Goal: Task Accomplishment & Management: Complete application form

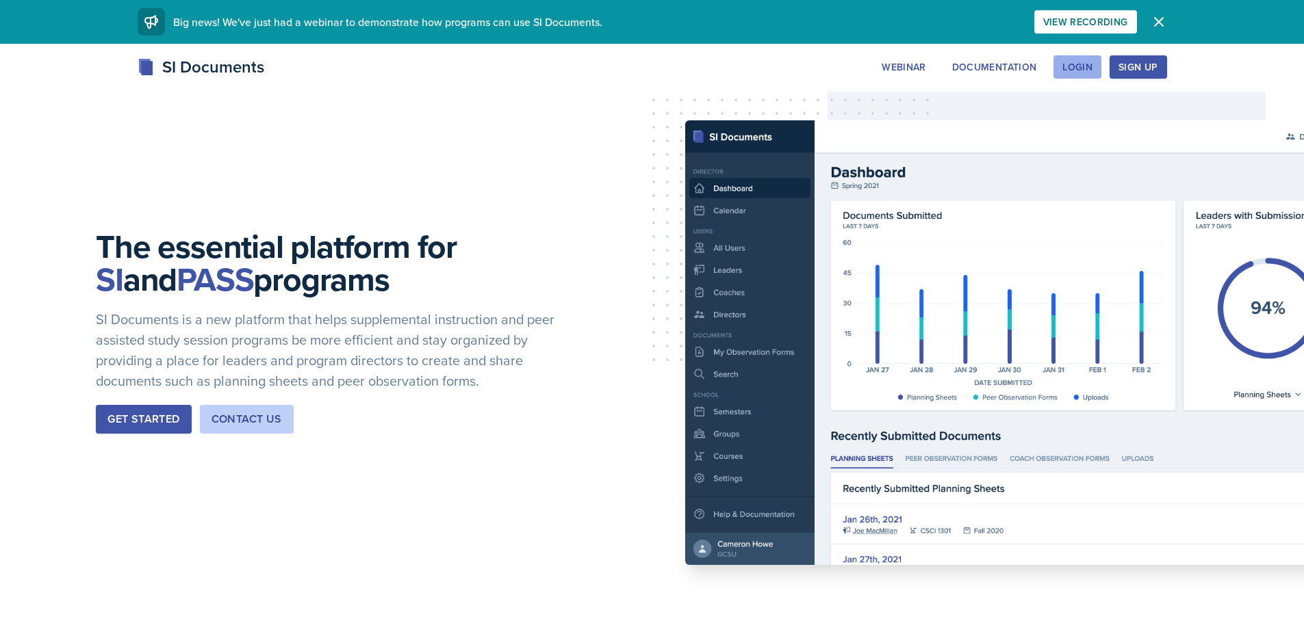
click at [1067, 75] on button "Login" at bounding box center [1077, 66] width 48 height 23
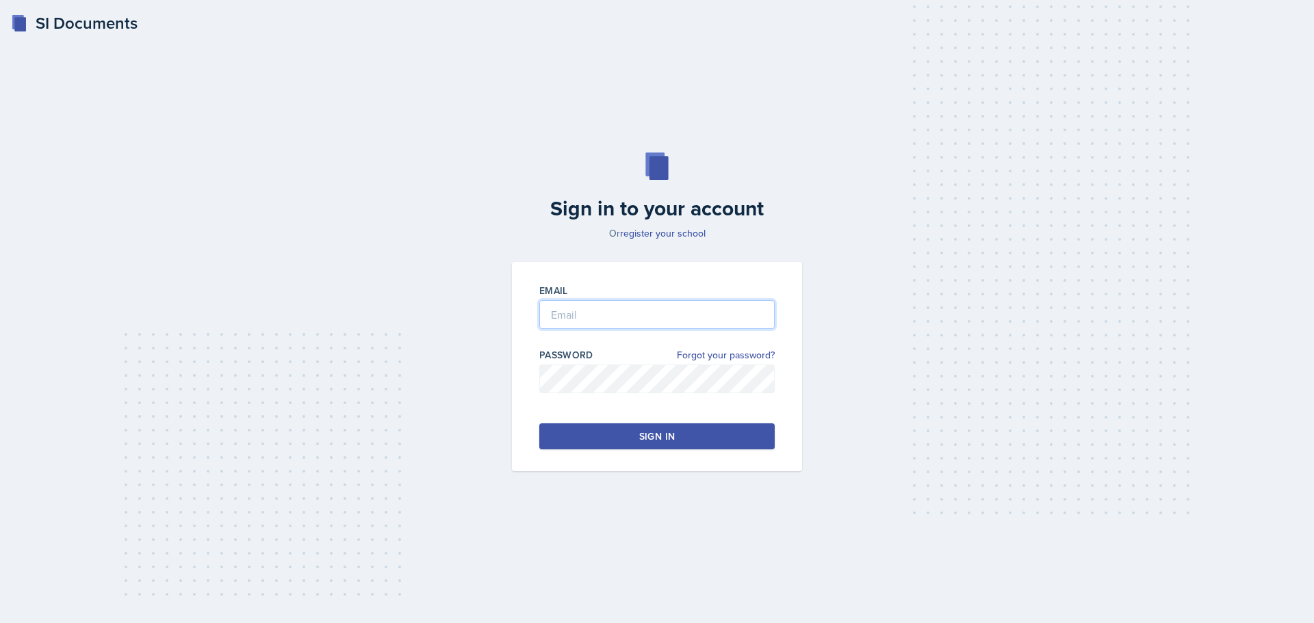
click at [600, 315] on input "email" at bounding box center [656, 314] width 235 height 29
type input "[EMAIL_ADDRESS][DOMAIN_NAME]"
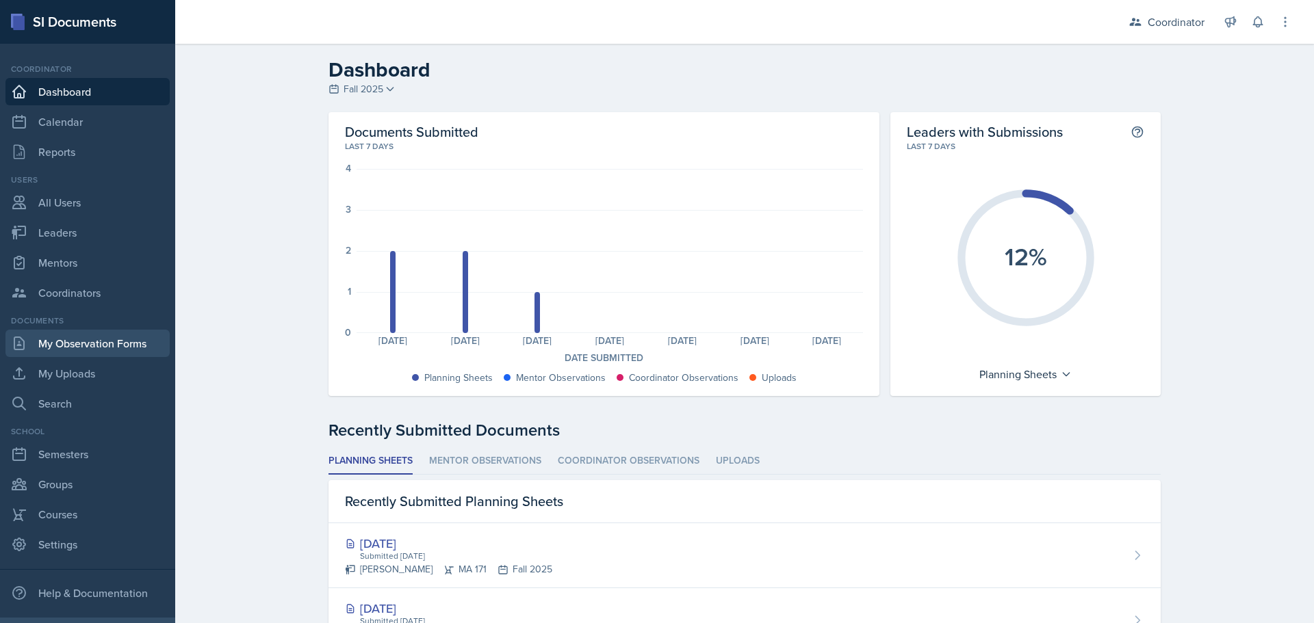
click at [70, 352] on link "My Observation Forms" at bounding box center [87, 343] width 164 height 27
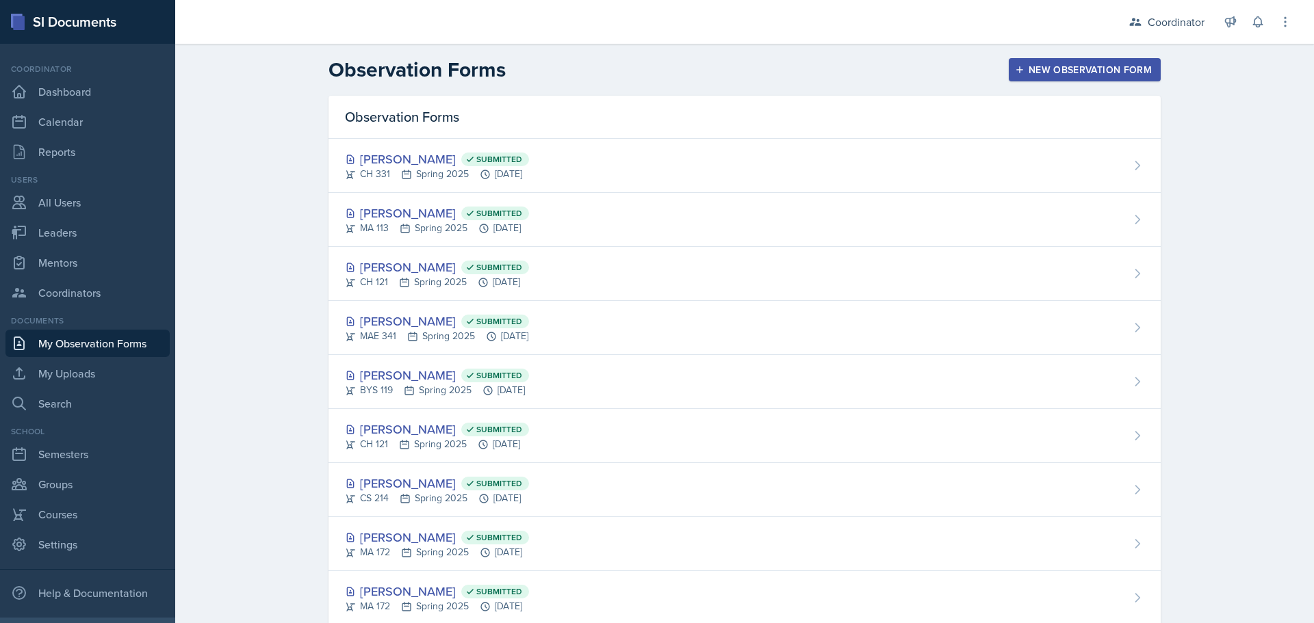
click at [1086, 73] on div "New Observation Form" at bounding box center [1085, 69] width 134 height 11
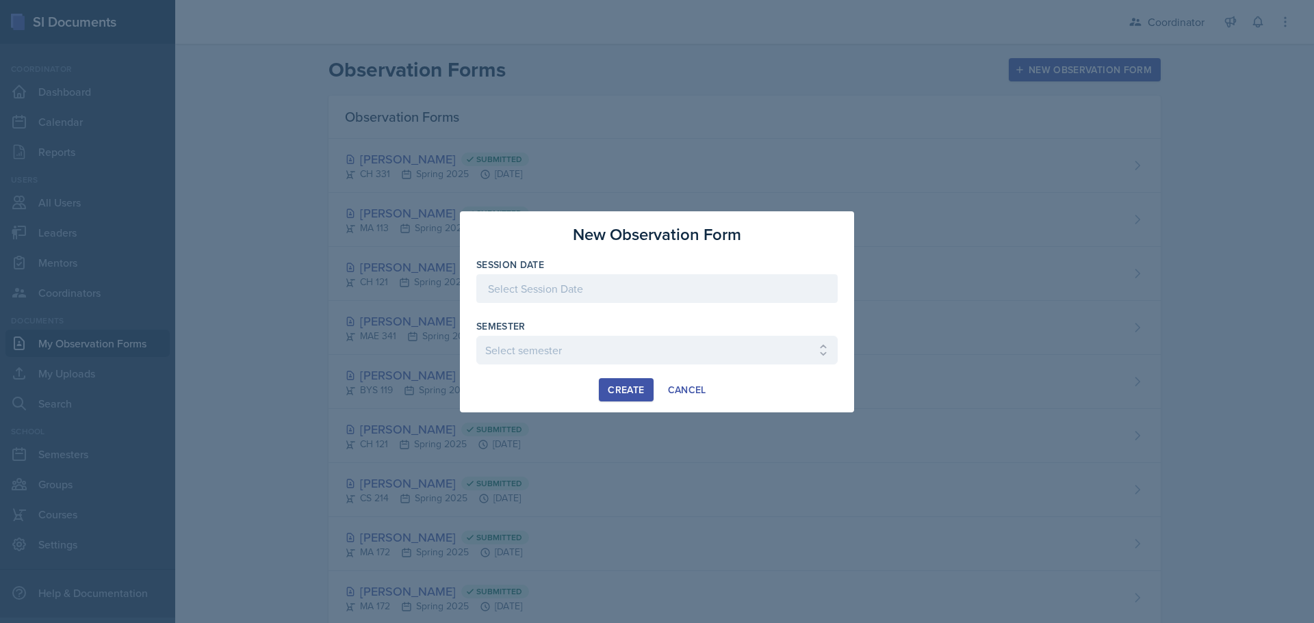
click at [704, 302] on div at bounding box center [656, 288] width 361 height 29
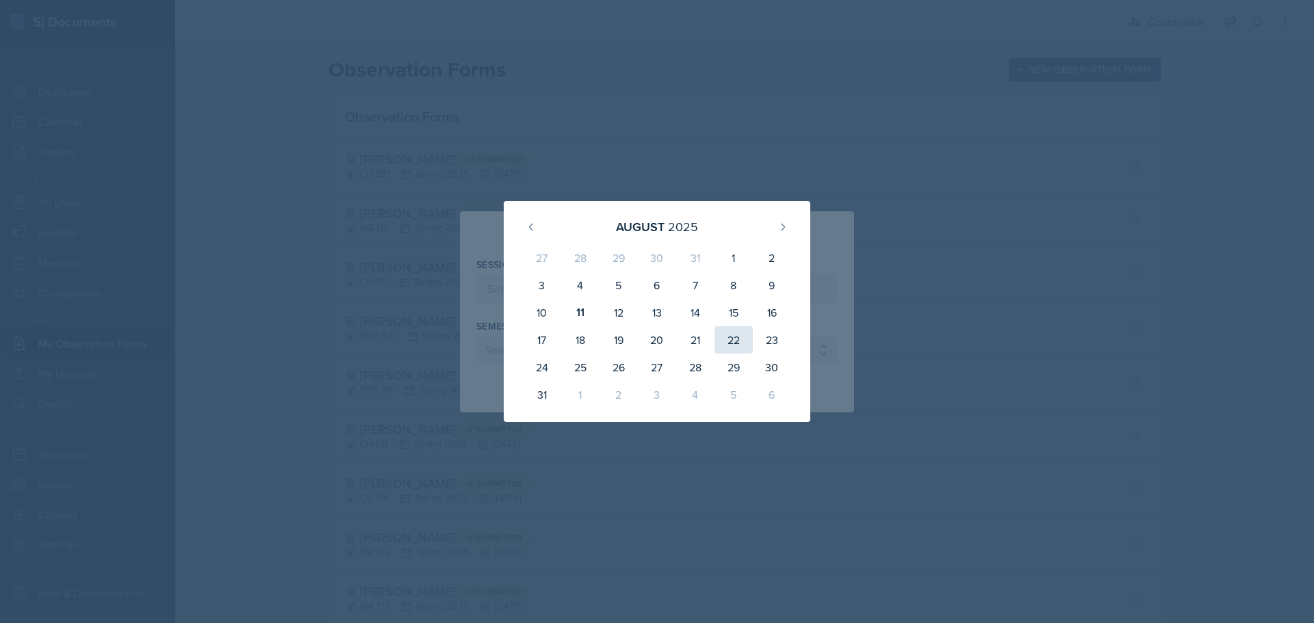
click at [741, 341] on div "22" at bounding box center [733, 339] width 38 height 27
type input "[DATE]"
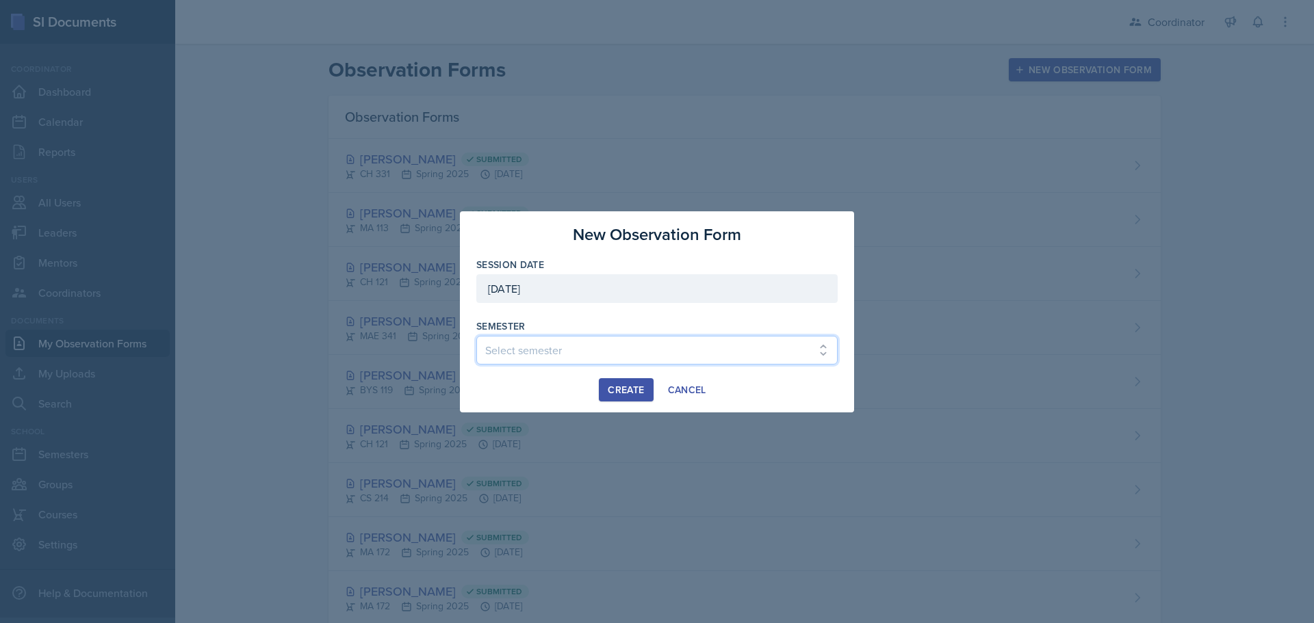
click at [741, 341] on select "Select semester Fall 2025 Spring 2025 Fall 2024 Spring 2024 Fall 2023 Spring 20…" at bounding box center [656, 350] width 361 height 29
click at [476, 336] on select "Select semester Fall 2025 Spring 2025 Fall 2024 Spring 2024 Fall 2023 Spring 20…" at bounding box center [656, 350] width 361 height 29
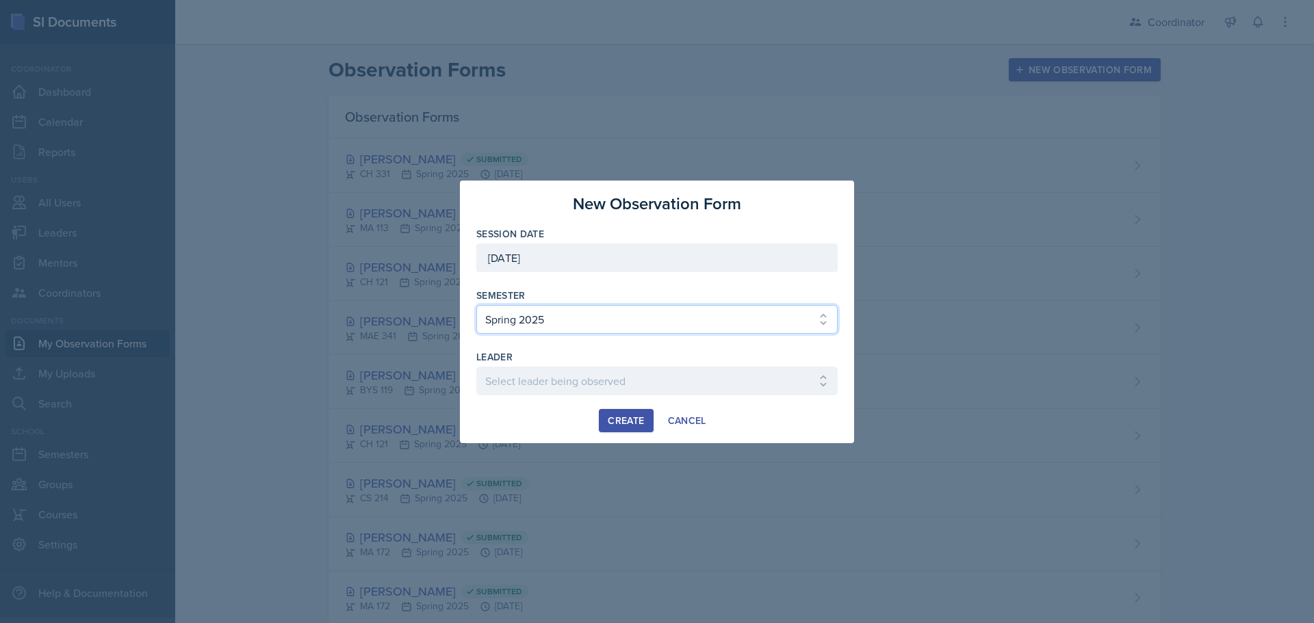
click at [606, 328] on select "Select semester Fall 2025 Spring 2025 Fall 2024 Spring 2024 Fall 2023 Spring 20…" at bounding box center [656, 319] width 361 height 29
select select "19fb88f7-c89b-4031-b5a0-458fd49807a1"
click at [476, 305] on select "Select semester Fall 2025 Spring 2025 Fall 2024 Spring 2024 Fall 2023 Spring 20…" at bounding box center [656, 319] width 361 height 29
click at [582, 389] on select "Select leader being observed [PERSON_NAME] [PERSON_NAME] [PERSON_NAME] [PERSON_…" at bounding box center [656, 381] width 361 height 29
select select "f8d37672-7d83-4bef-bcb1-e661c9dc868d"
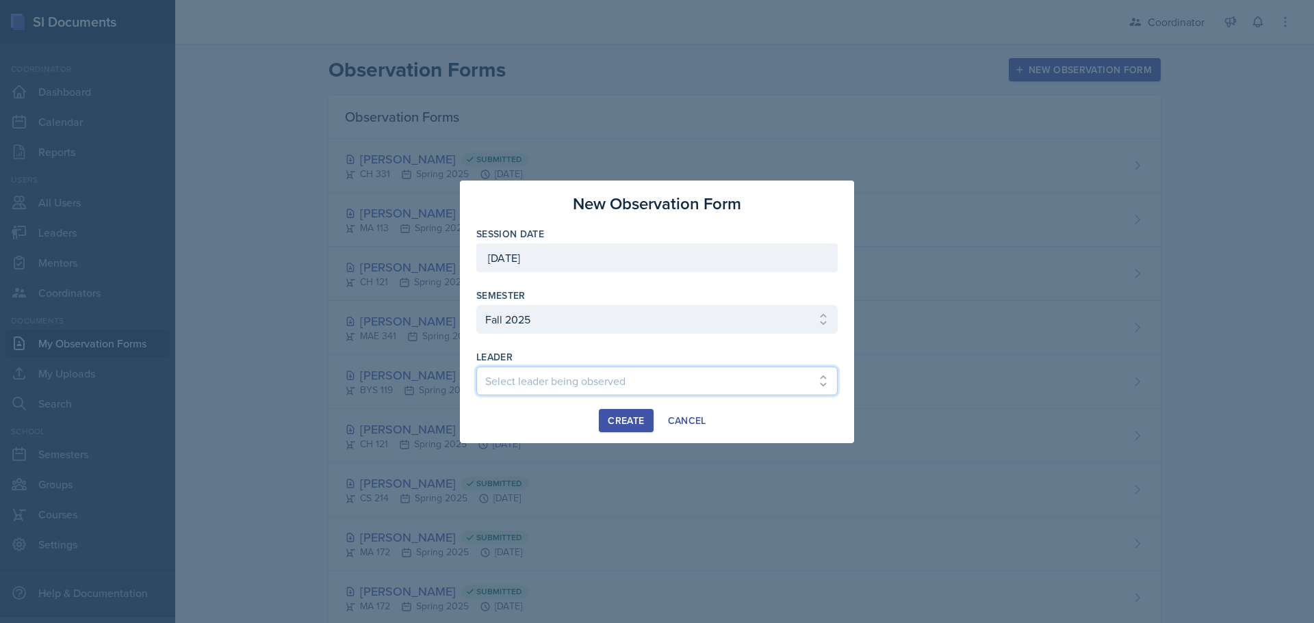
click at [476, 367] on select "Select leader being observed [PERSON_NAME] [PERSON_NAME] [PERSON_NAME] [PERSON_…" at bounding box center [656, 381] width 361 height 29
click at [636, 424] on div "Create" at bounding box center [626, 420] width 36 height 11
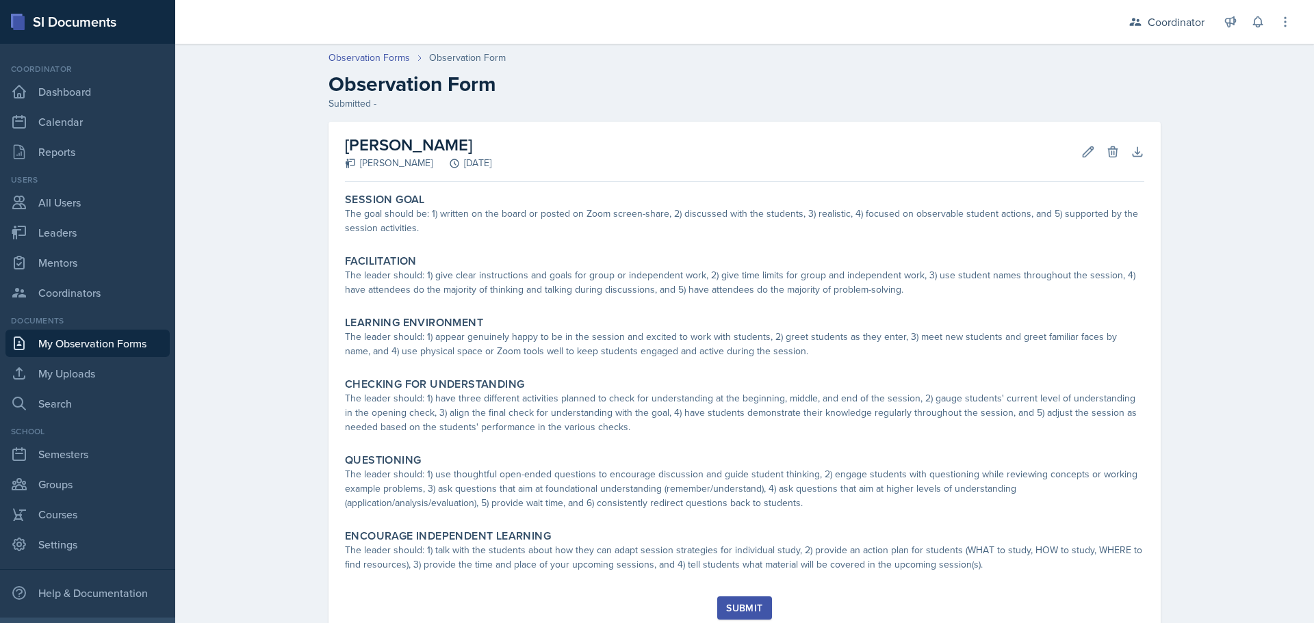
click at [1071, 157] on div "Edit Delete" at bounding box center [1094, 152] width 49 height 14
click at [1090, 157] on button "Edit" at bounding box center [1088, 152] width 25 height 25
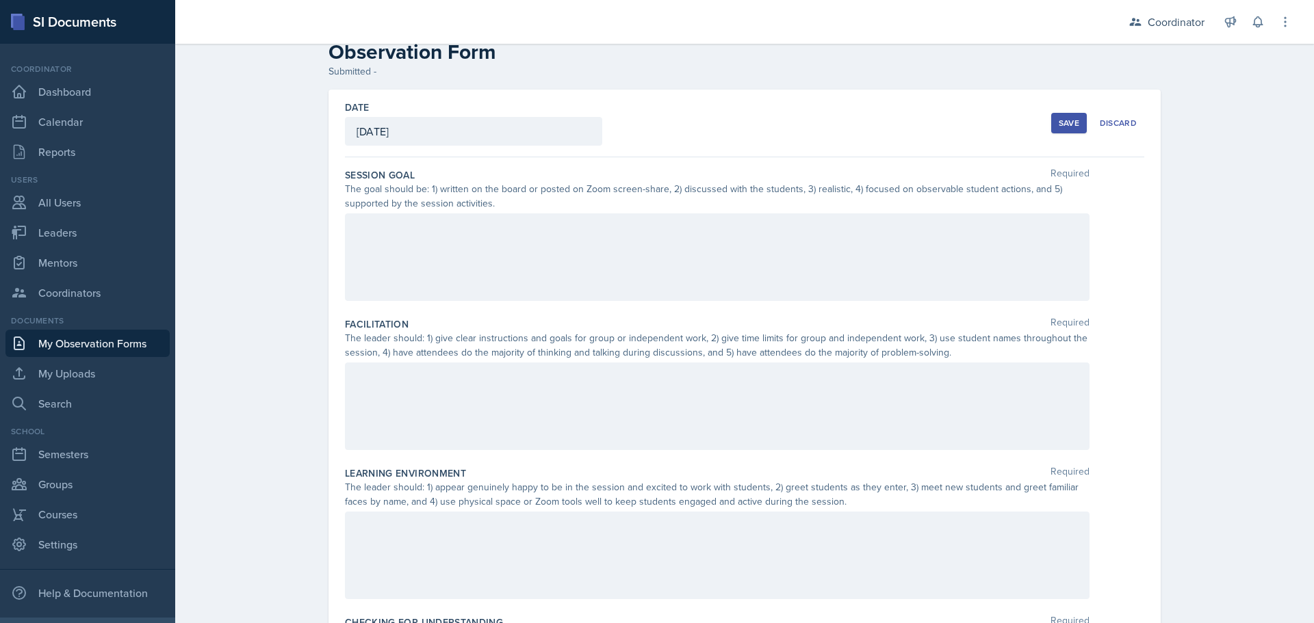
scroll to position [34, 0]
click at [855, 259] on div at bounding box center [717, 256] width 745 height 88
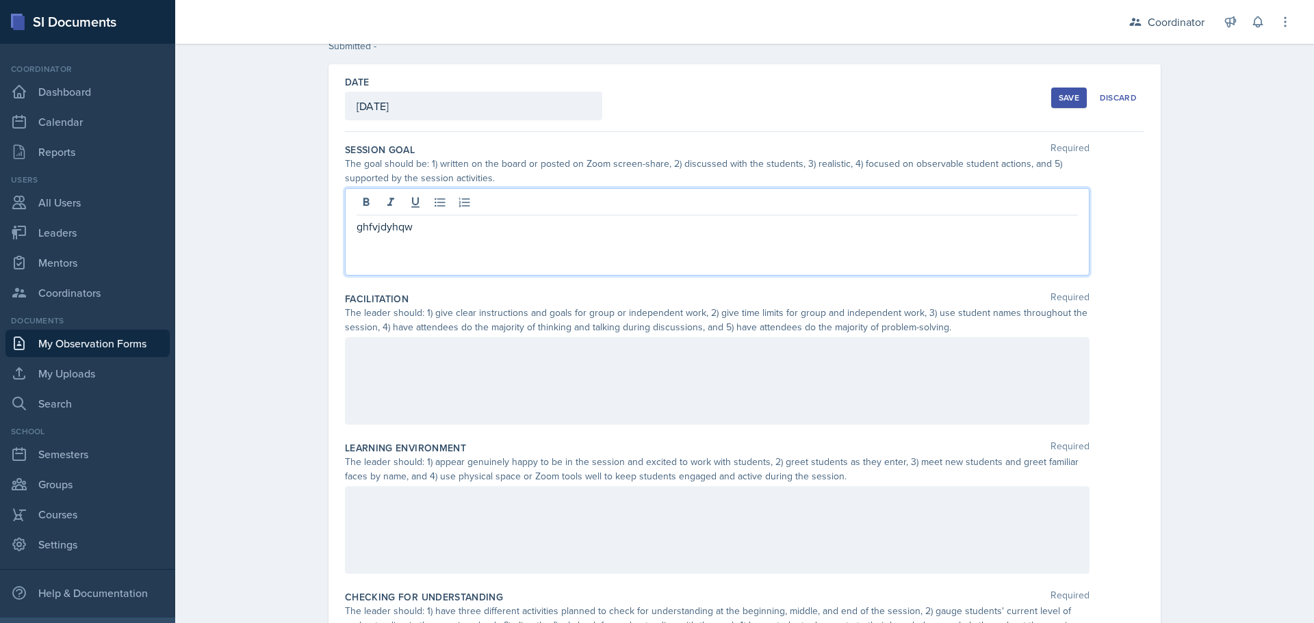
click at [1059, 97] on div "Save" at bounding box center [1069, 97] width 21 height 11
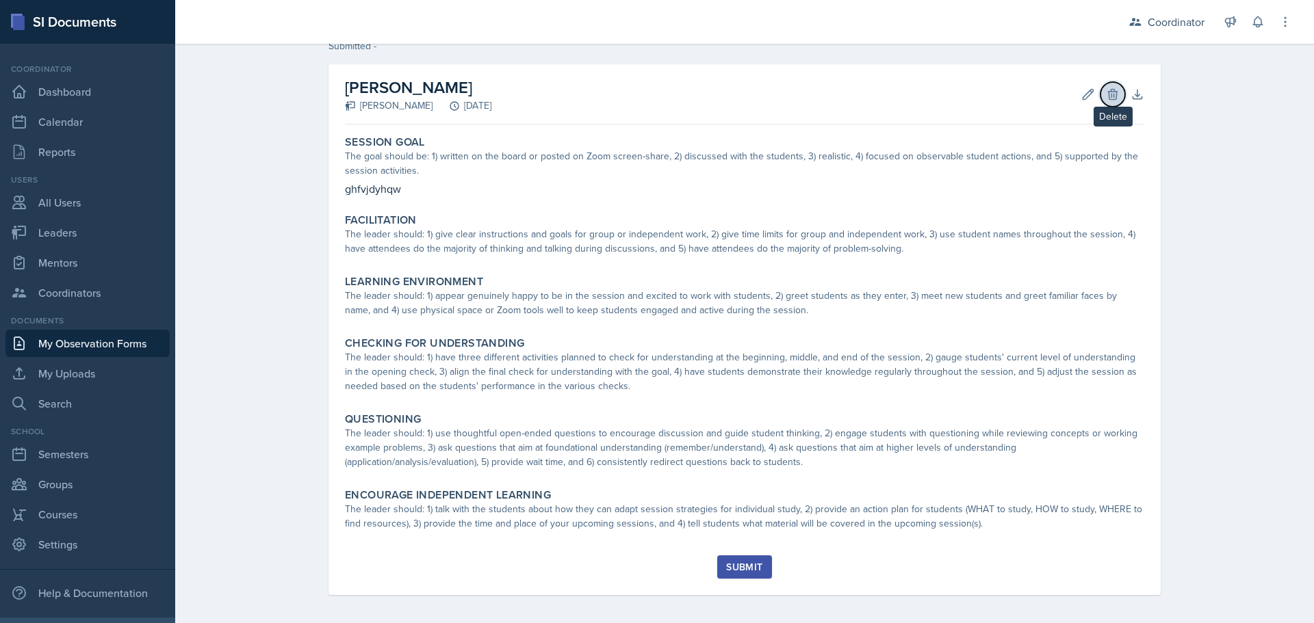
click at [1106, 96] on icon at bounding box center [1113, 95] width 14 height 14
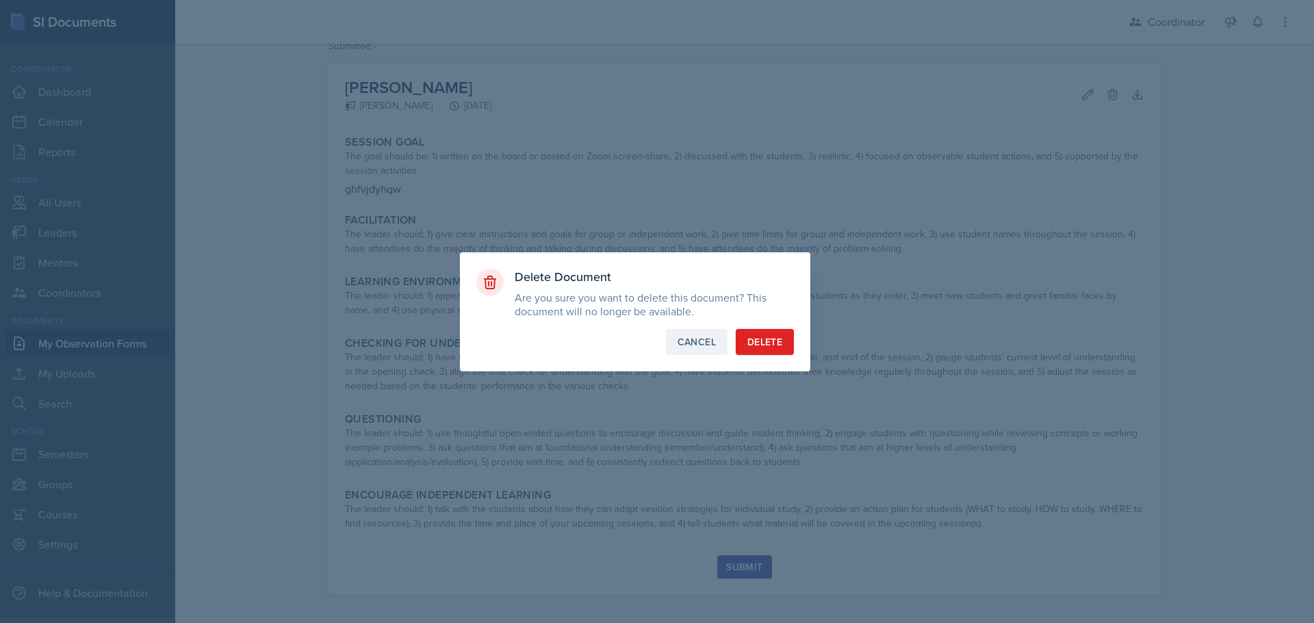
click at [684, 342] on div "Cancel" at bounding box center [696, 342] width 38 height 14
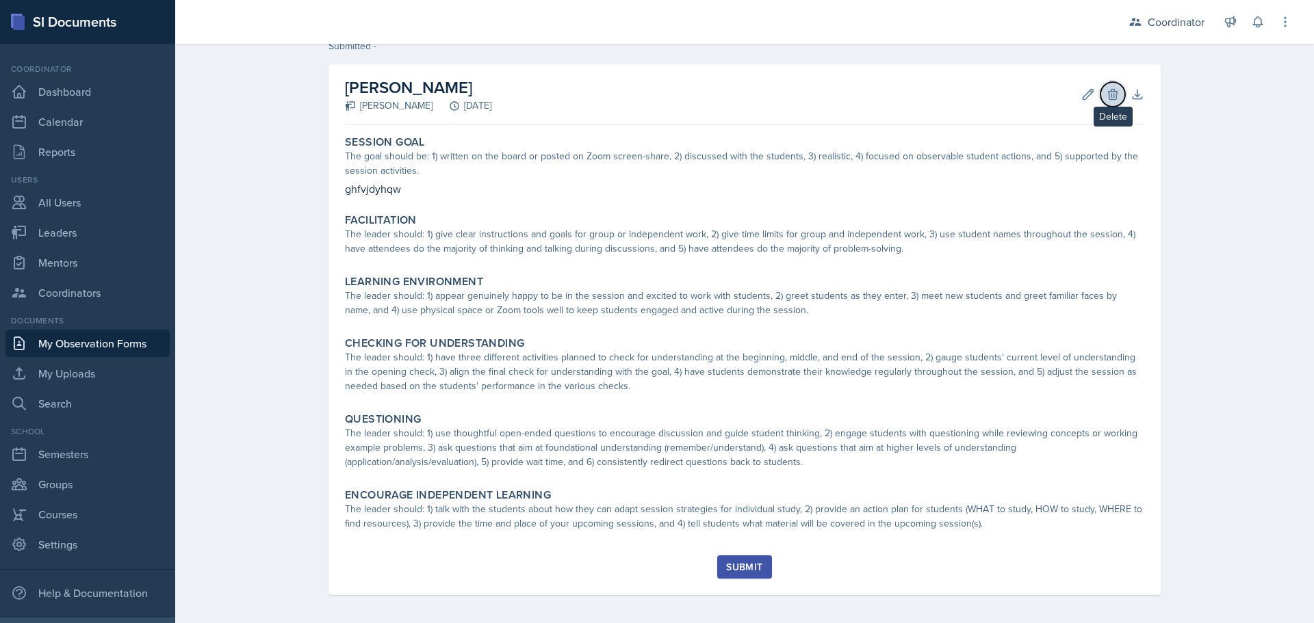
click at [1109, 99] on icon at bounding box center [1112, 94] width 9 height 10
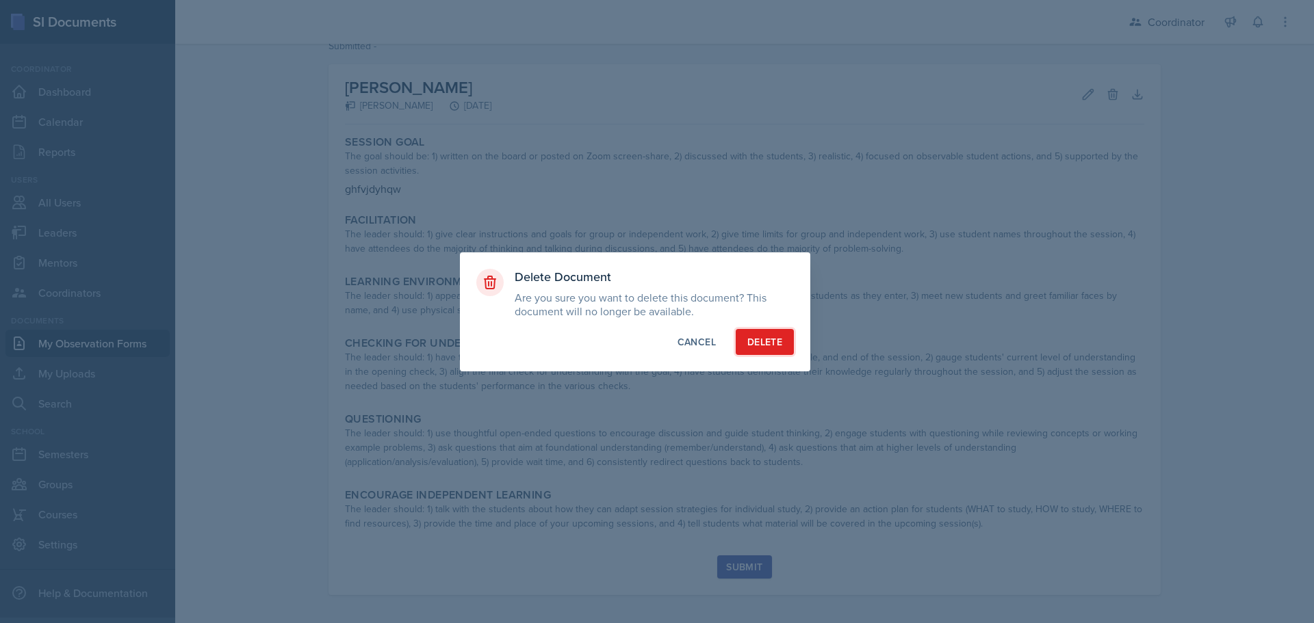
click at [767, 344] on div "Delete" at bounding box center [764, 342] width 35 height 14
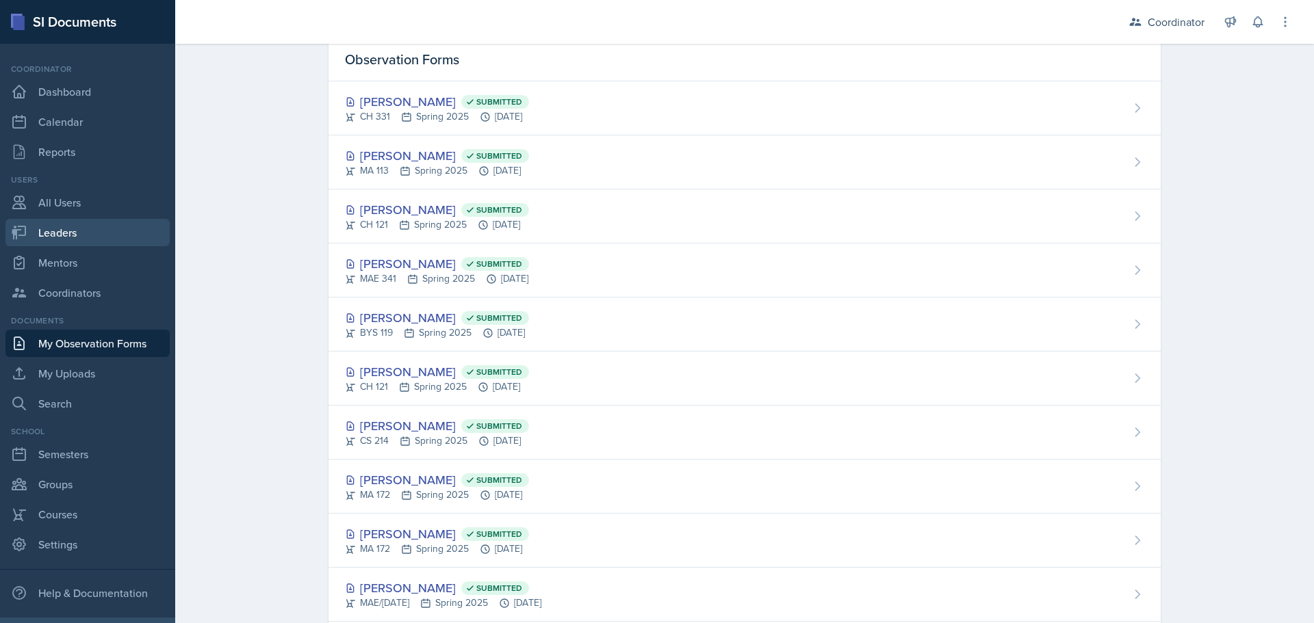
click at [131, 227] on link "Leaders" at bounding box center [87, 232] width 164 height 27
select select "19fb88f7-c89b-4031-b5a0-458fd49807a1"
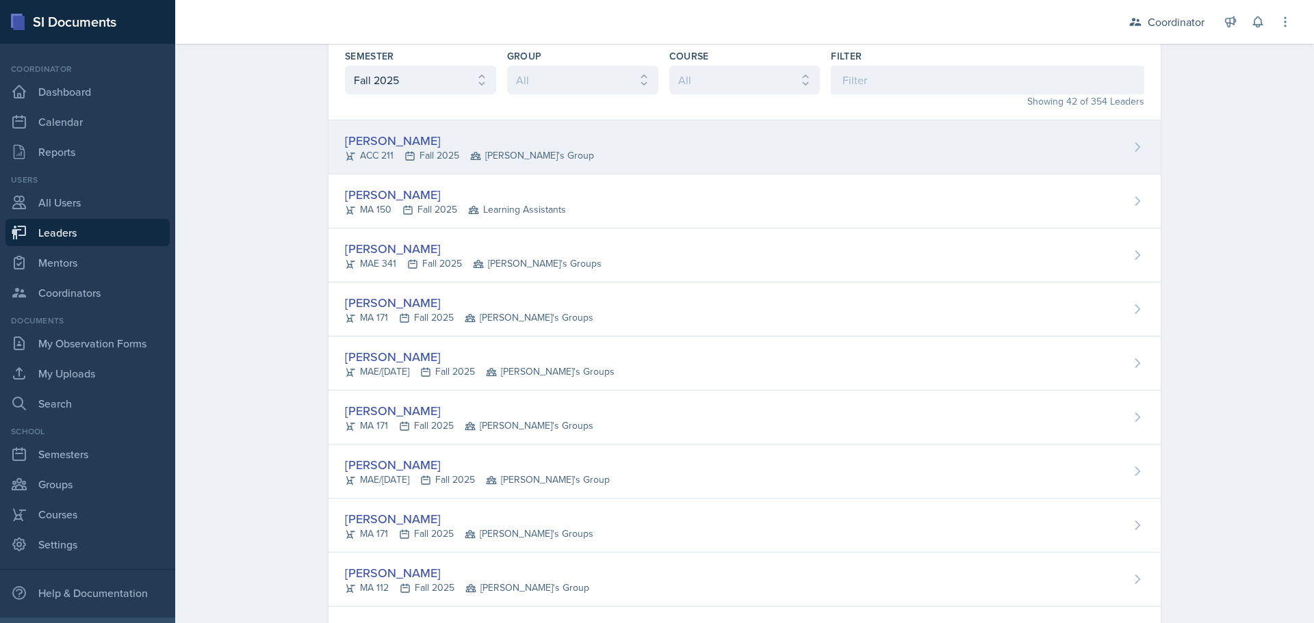
click at [448, 131] on div "[PERSON_NAME]" at bounding box center [469, 140] width 249 height 18
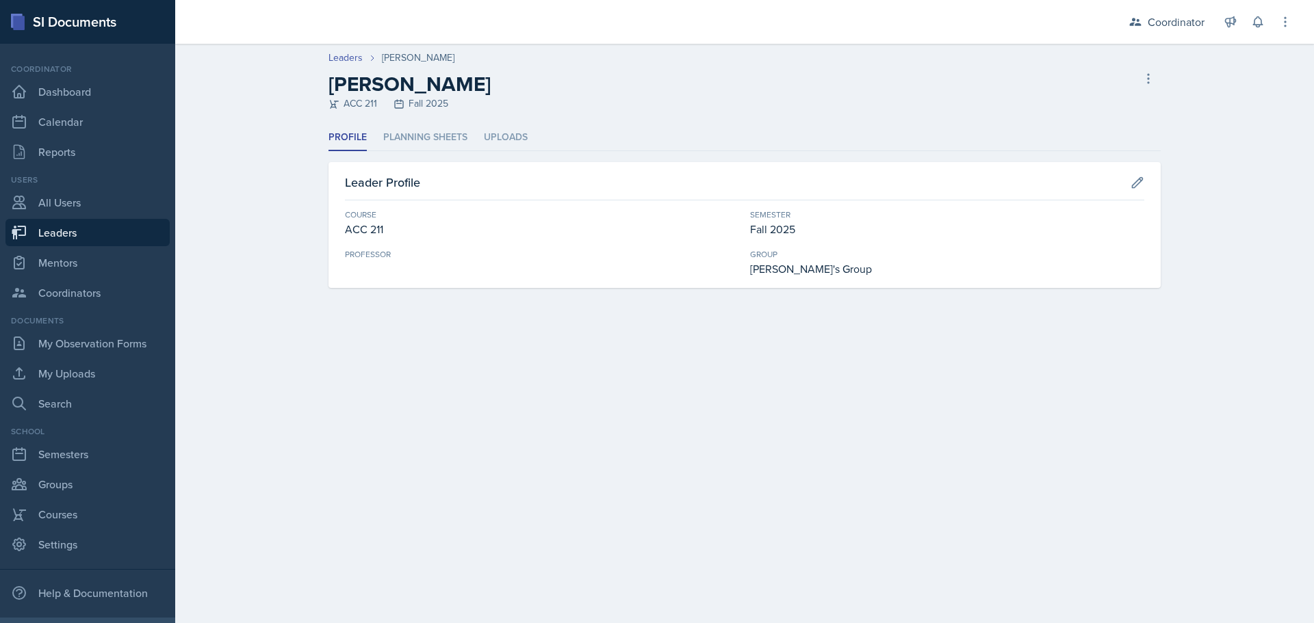
click at [448, 131] on li "Planning Sheets" at bounding box center [425, 138] width 84 height 27
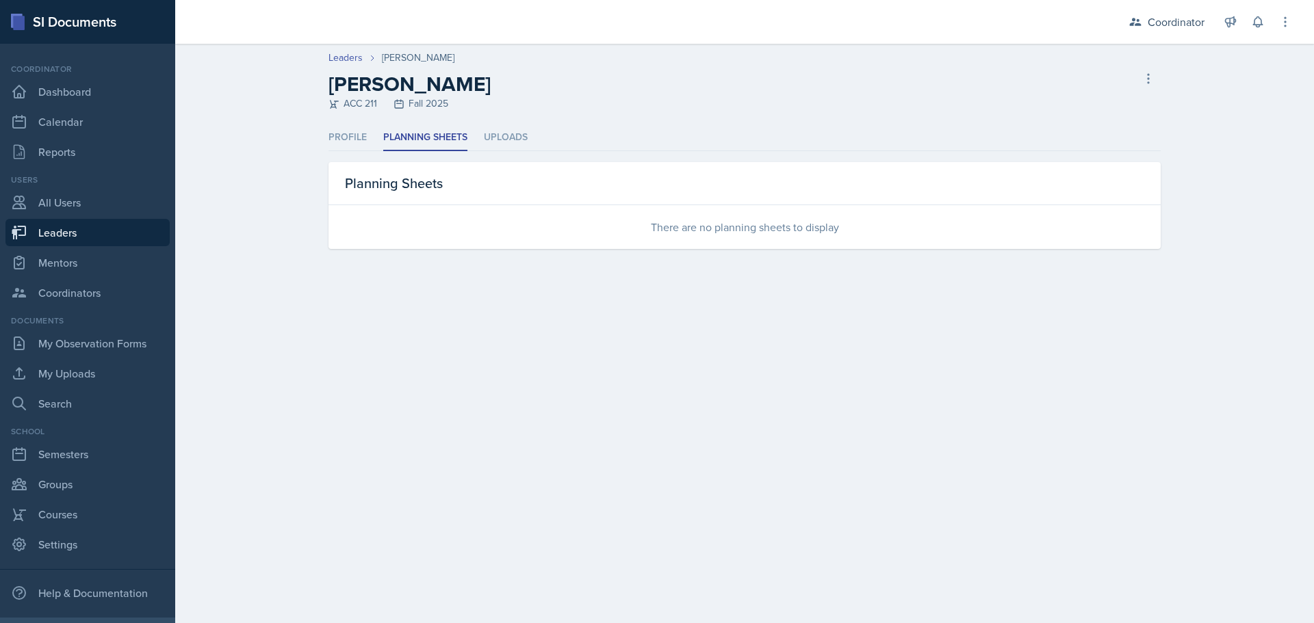
click at [64, 230] on link "Leaders" at bounding box center [87, 232] width 164 height 27
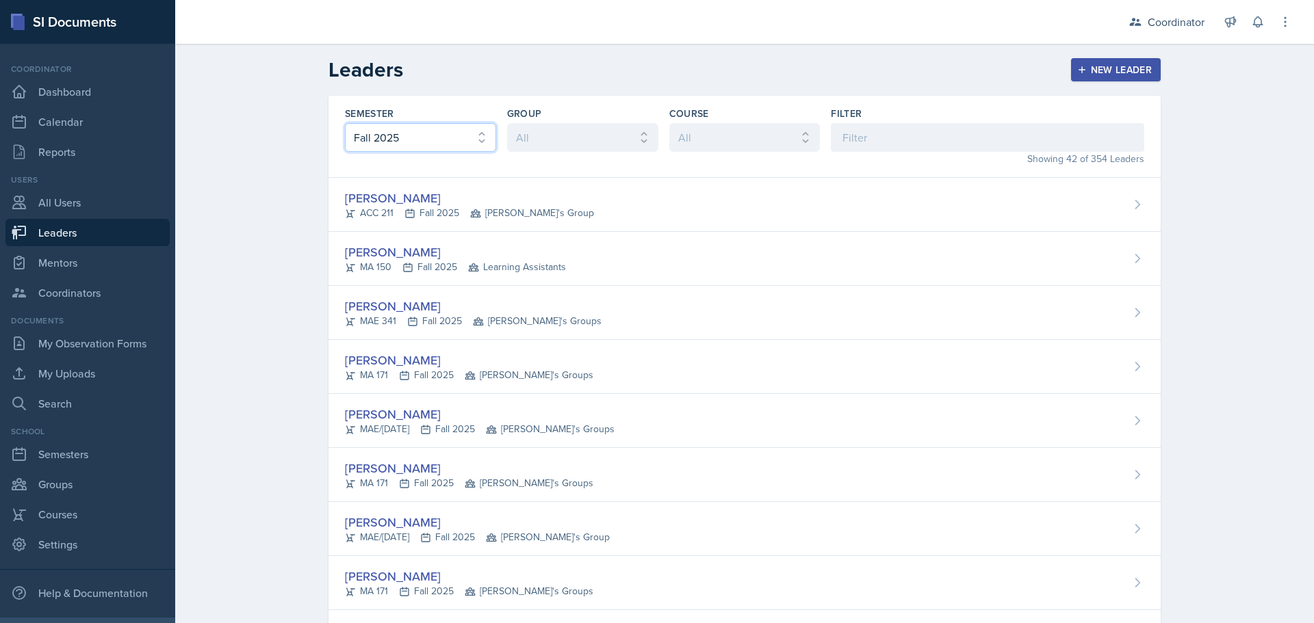
click at [451, 133] on select "All Fall 2025 Spring 2025 Fall 2024 Spring 2024 Fall 2023 Spring 2023 Fall 2022…" at bounding box center [420, 137] width 151 height 29
select select "8c3db506-cd10-4819-a085-b8ca3b52d6db"
click at [345, 123] on select "All Fall 2025 Spring 2025 Fall 2024 Spring 2024 Fall 2023 Spring 2023 Fall 2022…" at bounding box center [420, 137] width 151 height 29
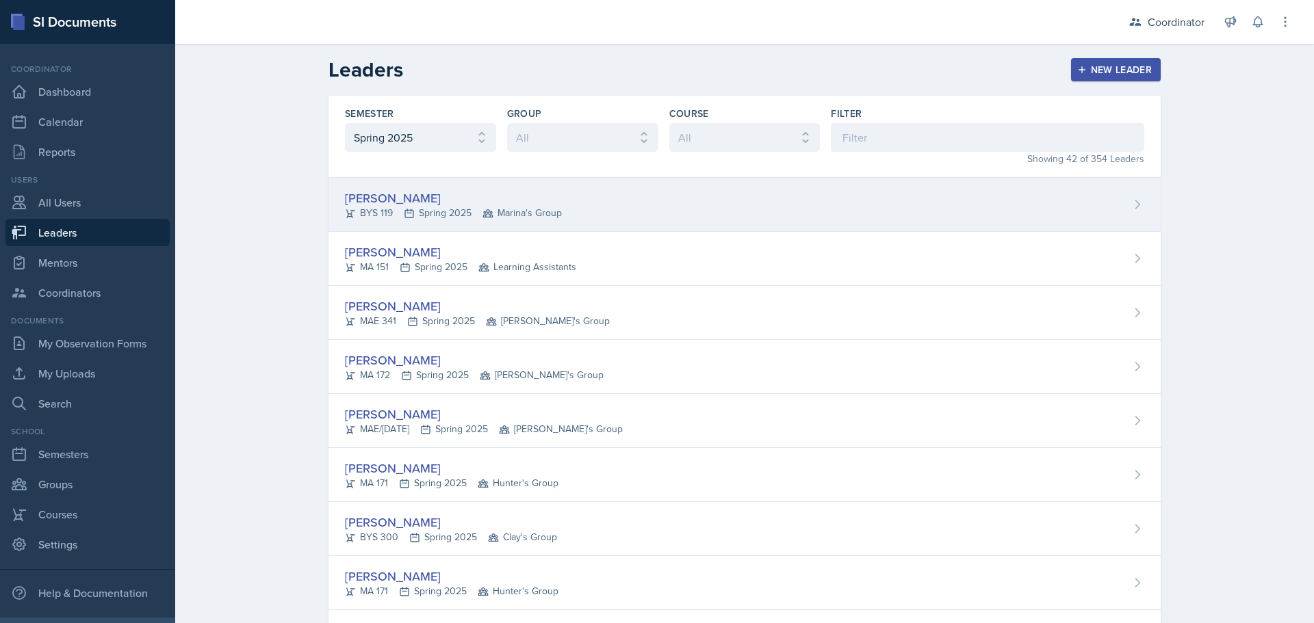
click at [433, 206] on div "BYS 119 Spring 2025 Marina's Group" at bounding box center [453, 213] width 217 height 14
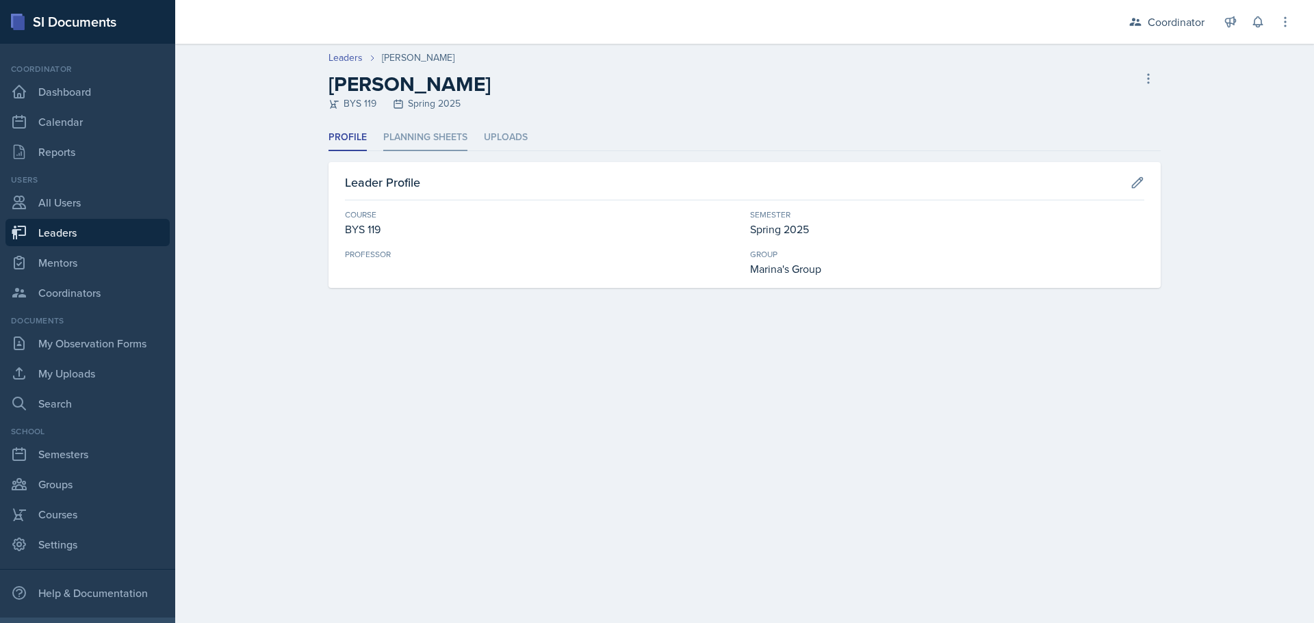
click at [425, 149] on li "Planning Sheets" at bounding box center [425, 138] width 84 height 27
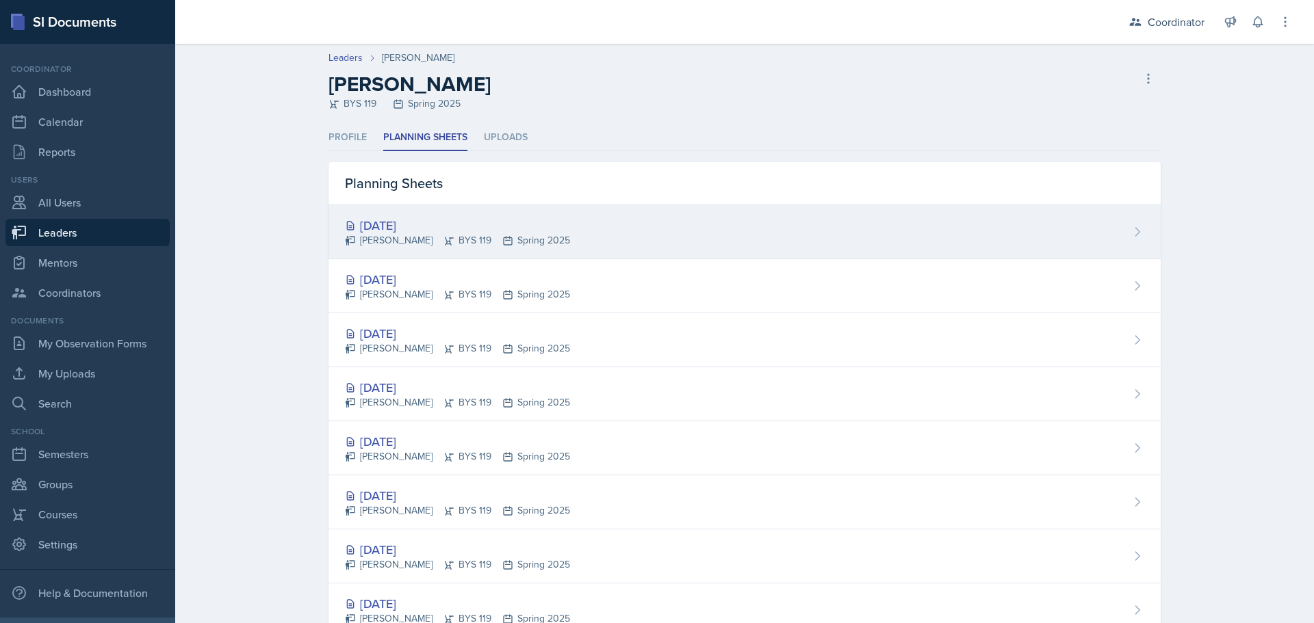
click at [463, 250] on div "[DATE] [PERSON_NAME] BYS 119 Spring 2025" at bounding box center [744, 232] width 832 height 54
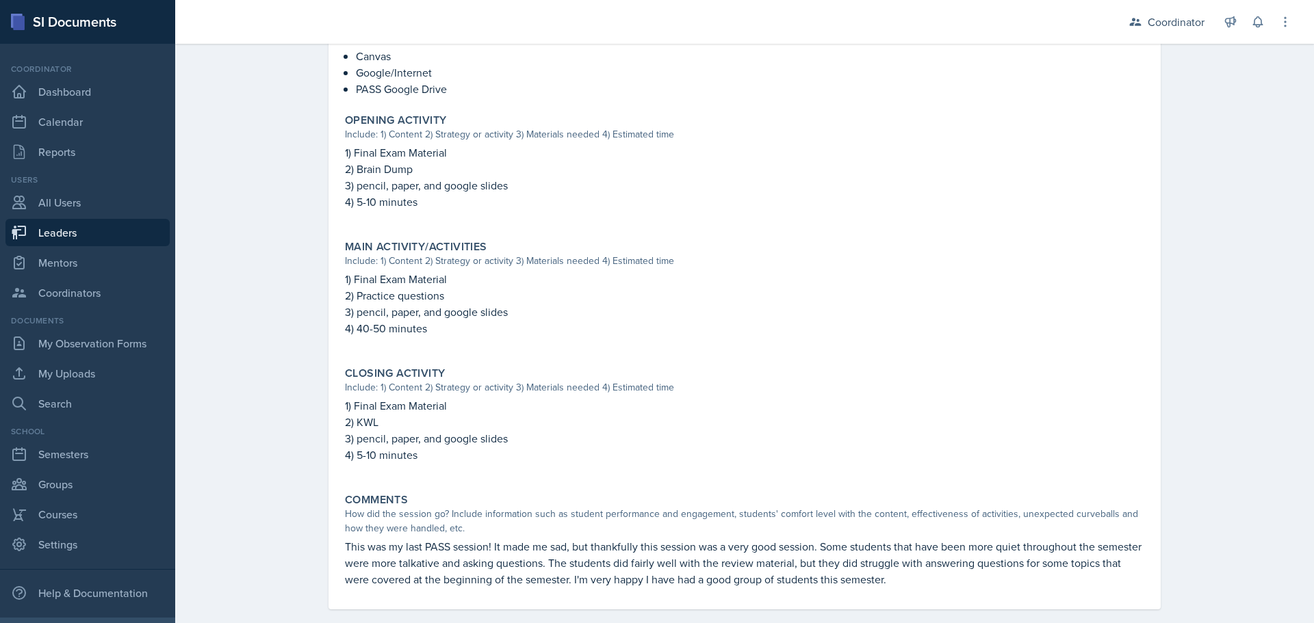
scroll to position [601, 0]
